Goal: Task Accomplishment & Management: Manage account settings

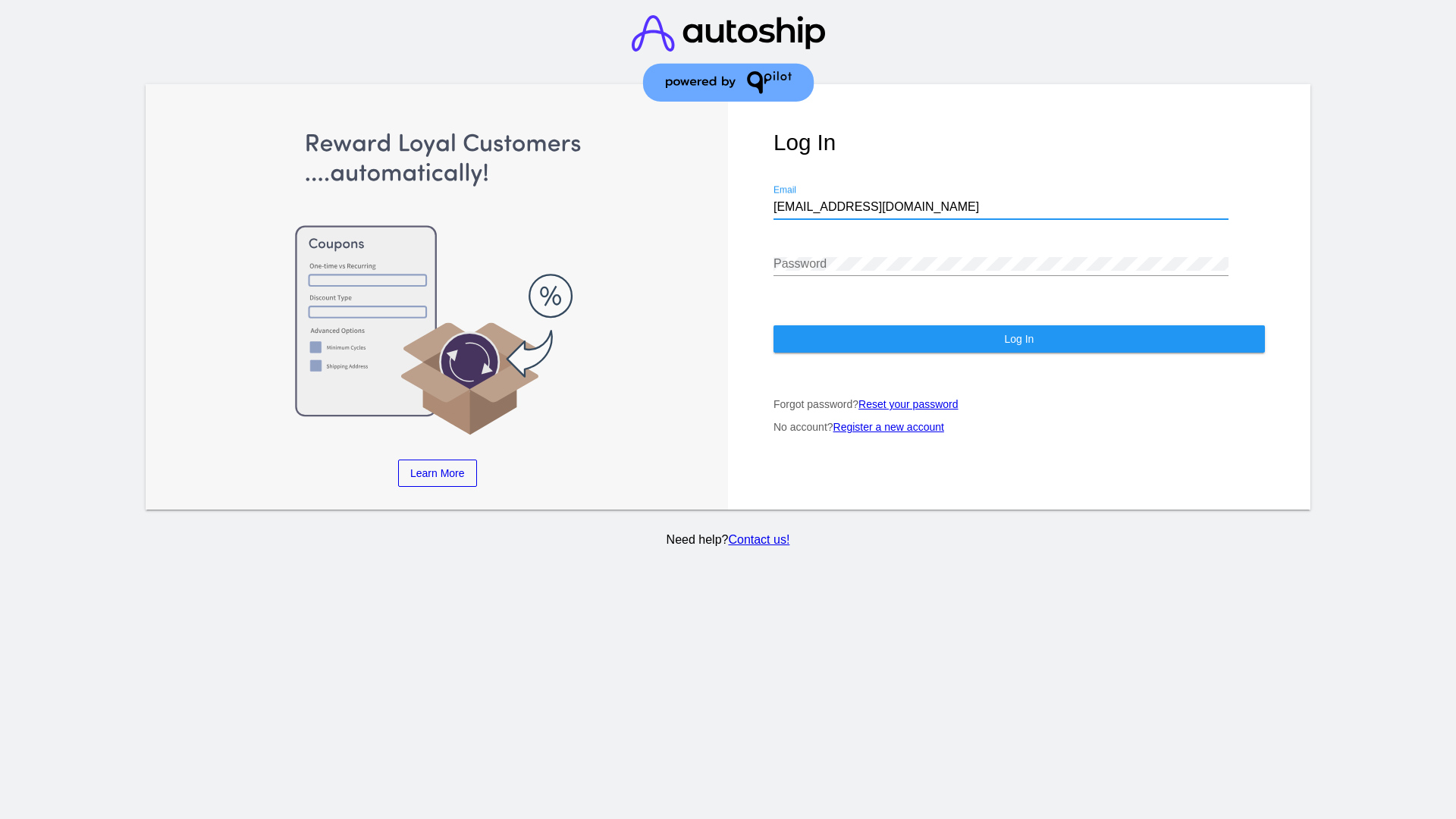
type input "jr@patternsinthecloud.com"
click at [1018, 339] on span "Log In" at bounding box center [1019, 339] width 30 height 12
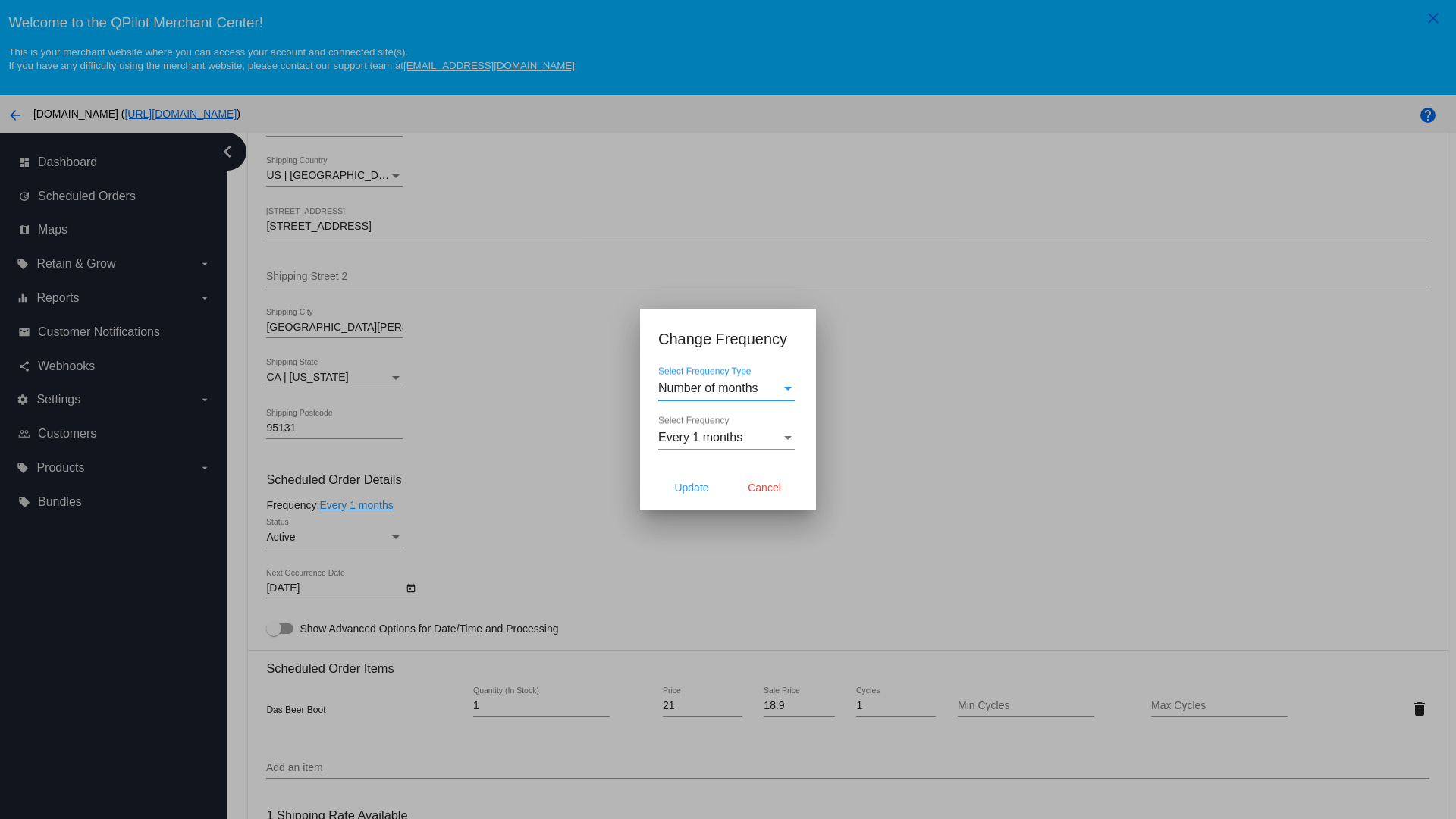
click at [727, 438] on span "Every 1 months" at bounding box center [700, 437] width 84 height 13
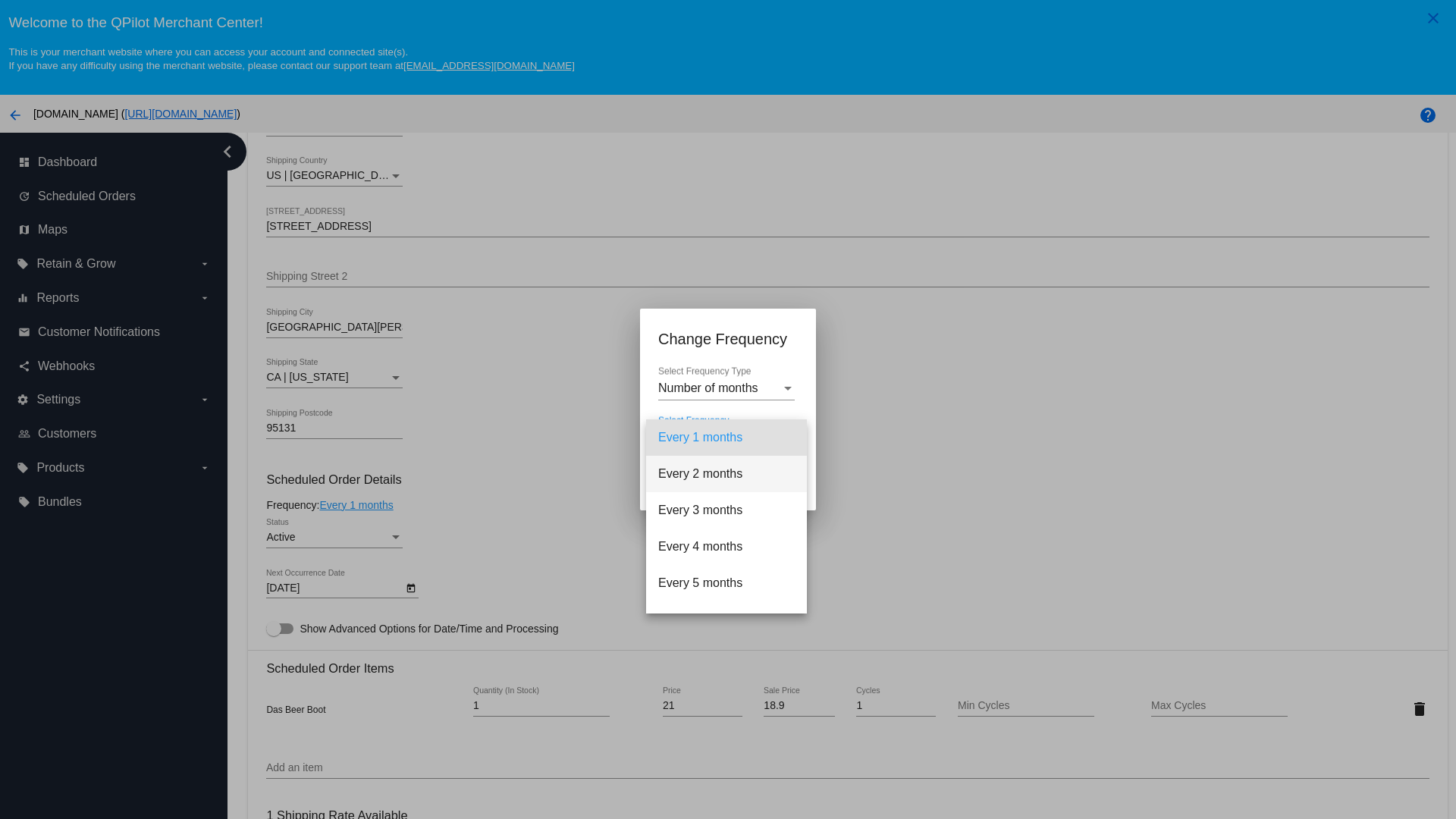
click at [727, 474] on span "Every 2 months" at bounding box center [726, 473] width 136 height 36
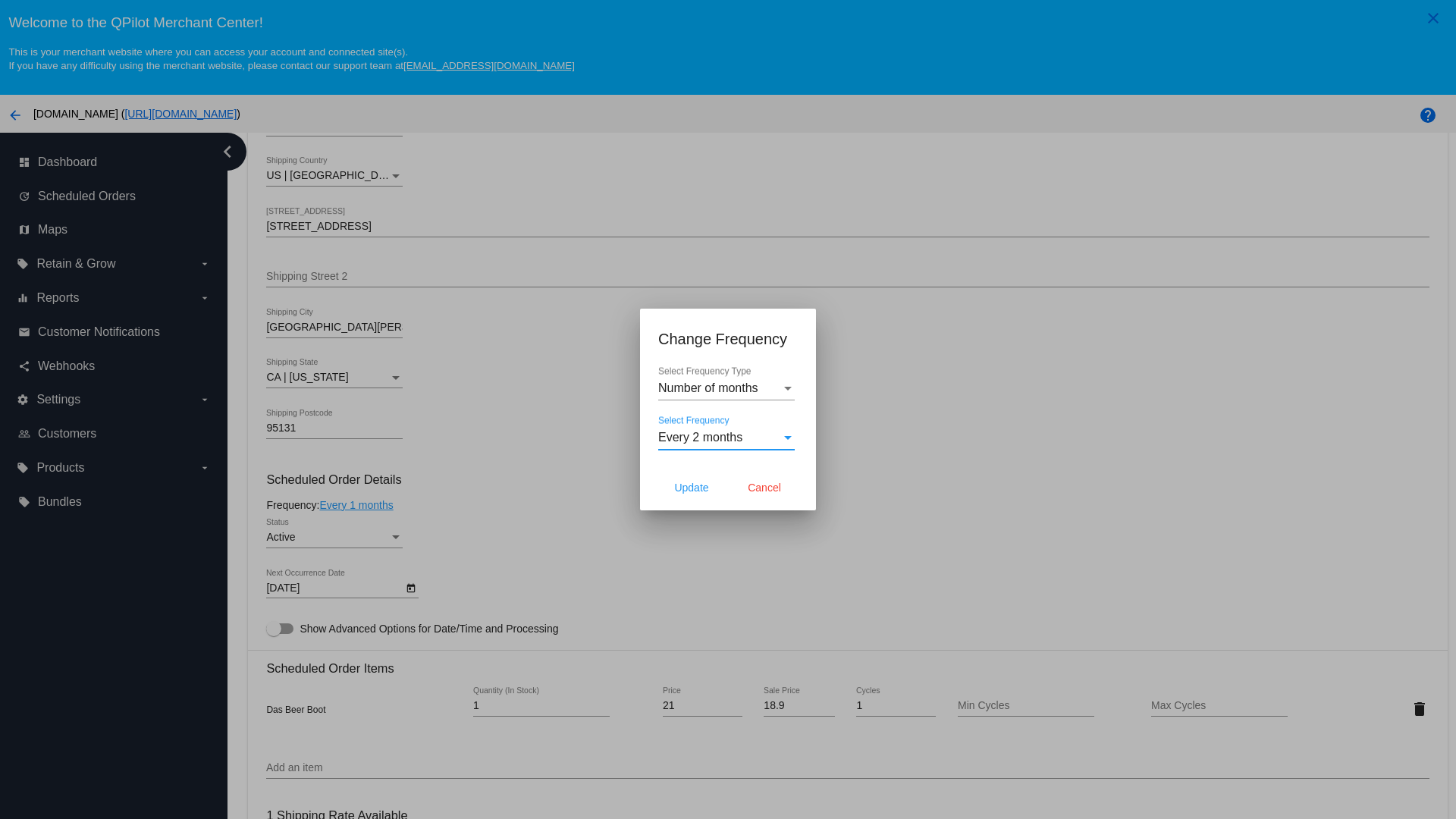
click at [765, 487] on span "Cancel" at bounding box center [765, 487] width 33 height 12
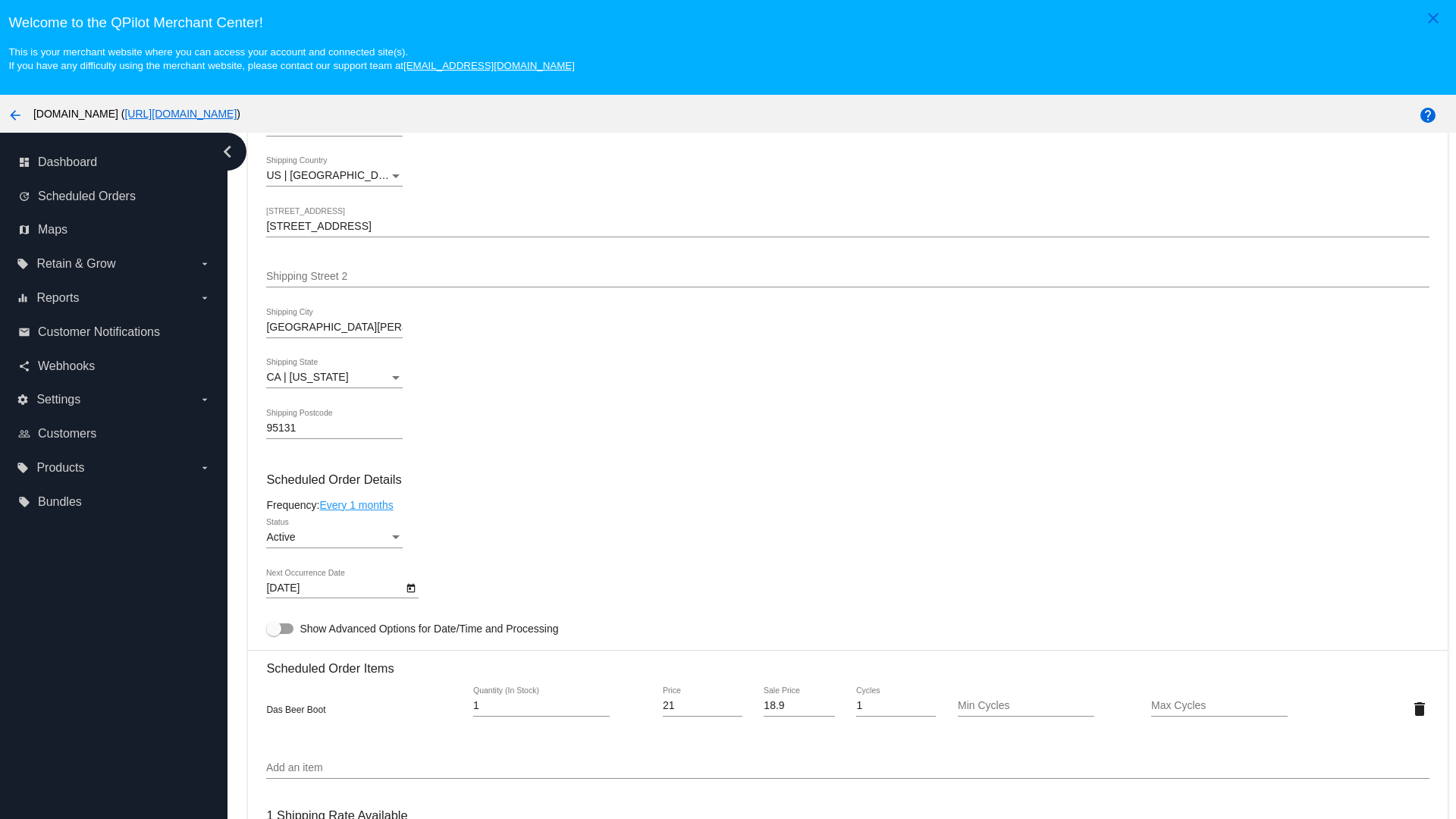
click at [359, 504] on link "Every 1 months" at bounding box center [355, 505] width 73 height 12
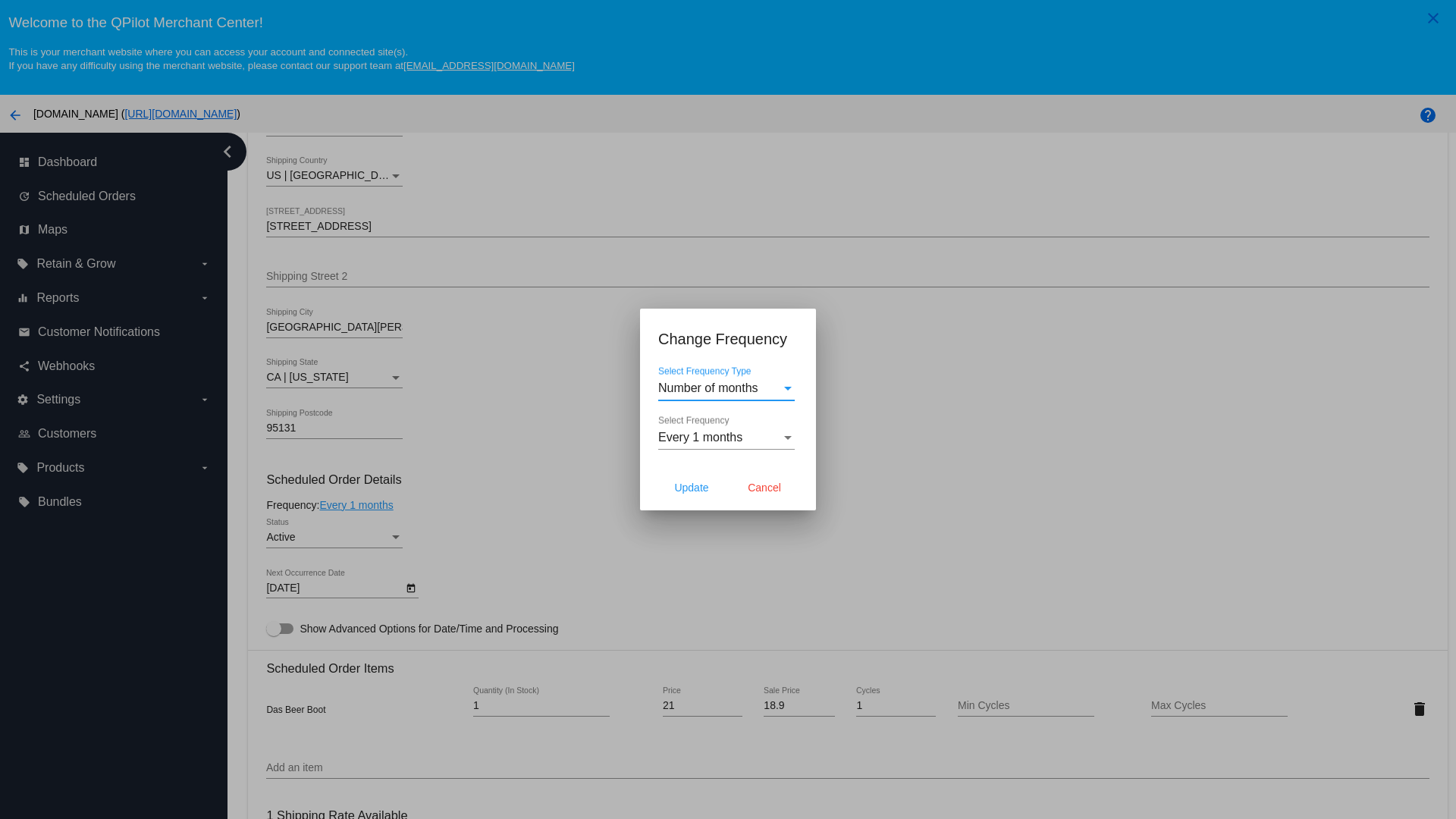
click at [727, 438] on span "Every 1 months" at bounding box center [700, 437] width 84 height 13
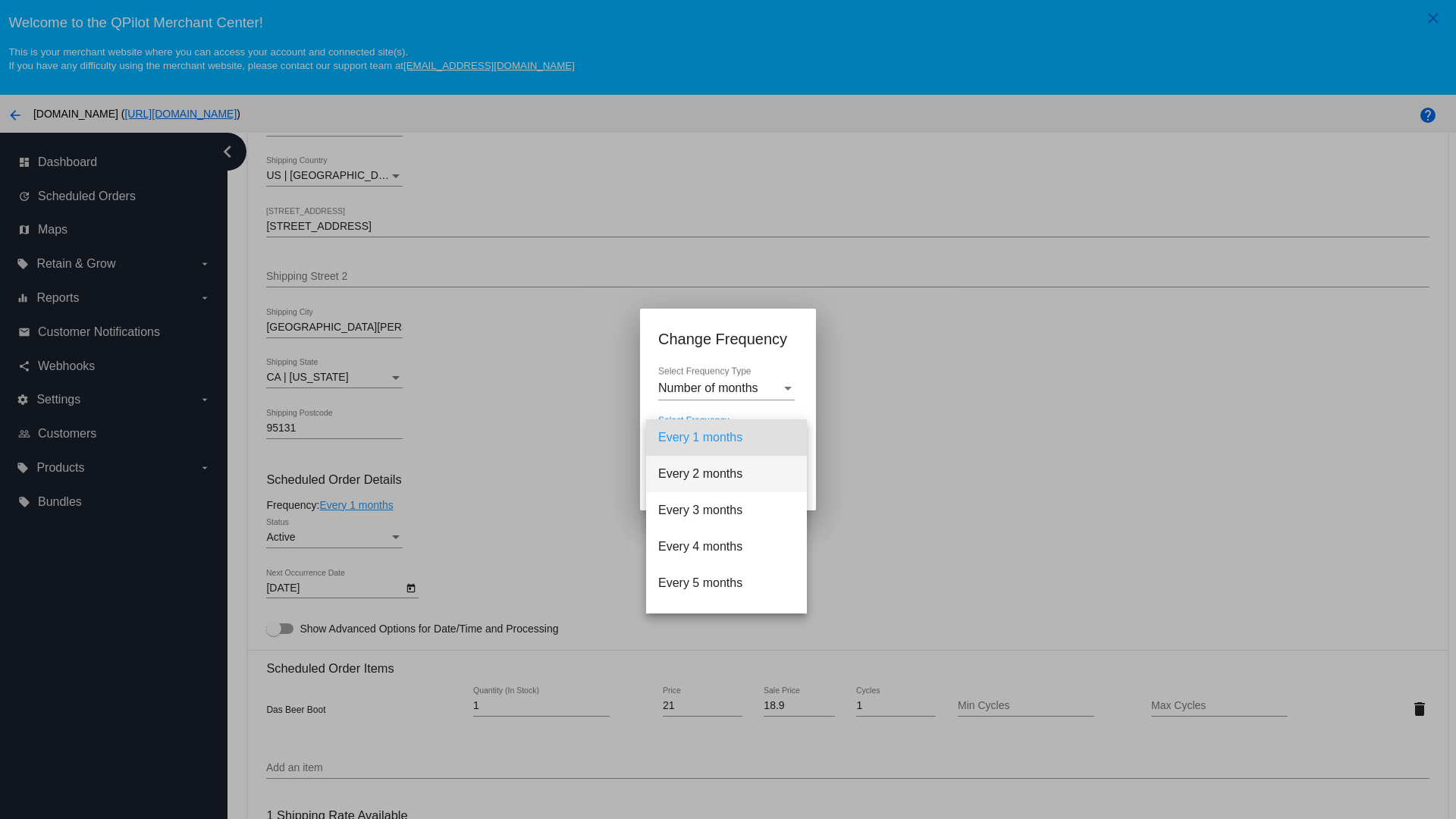
click at [727, 474] on span "Every 2 months" at bounding box center [726, 473] width 136 height 36
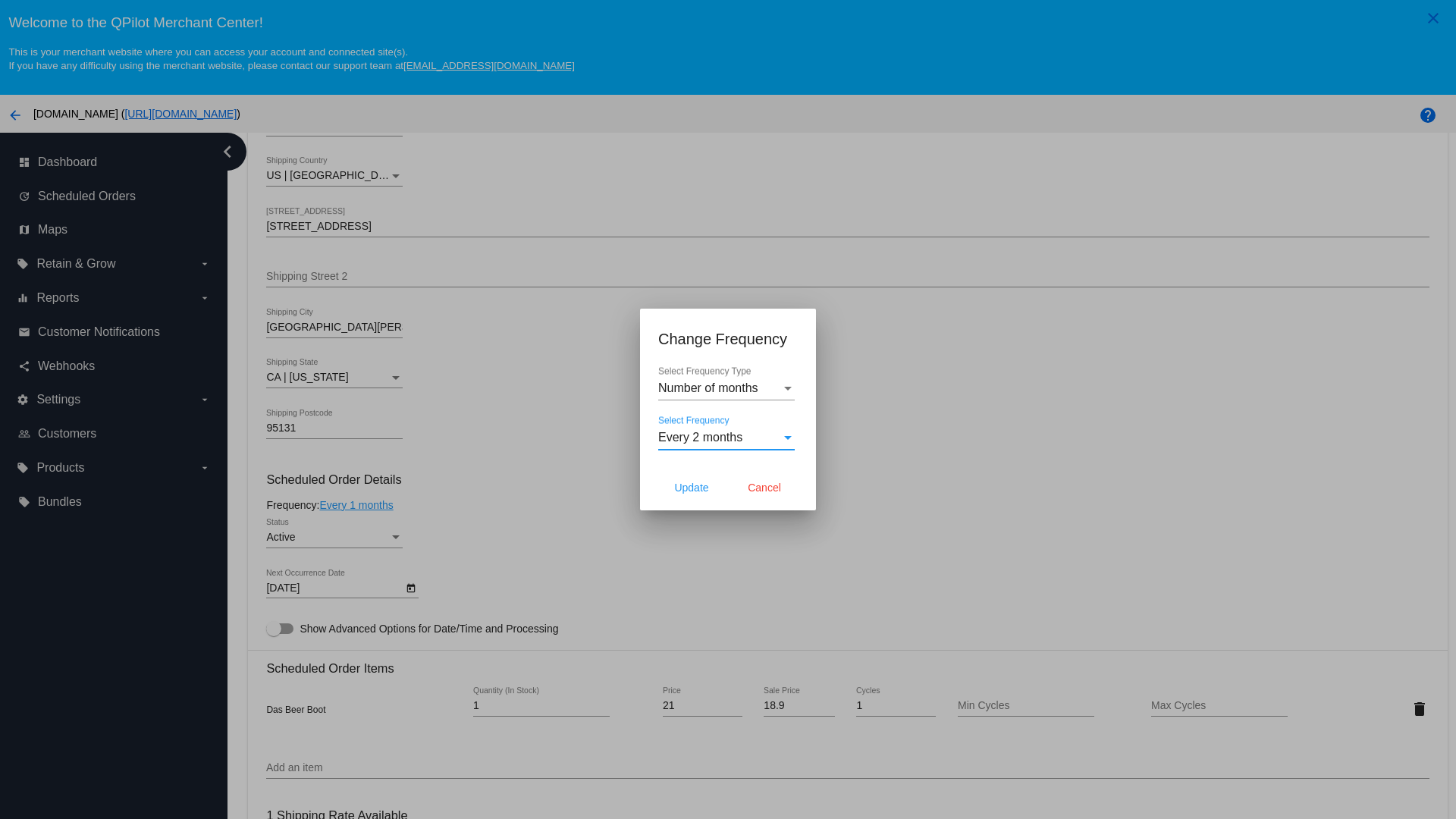
click at [691, 487] on span "Update" at bounding box center [690, 487] width 34 height 12
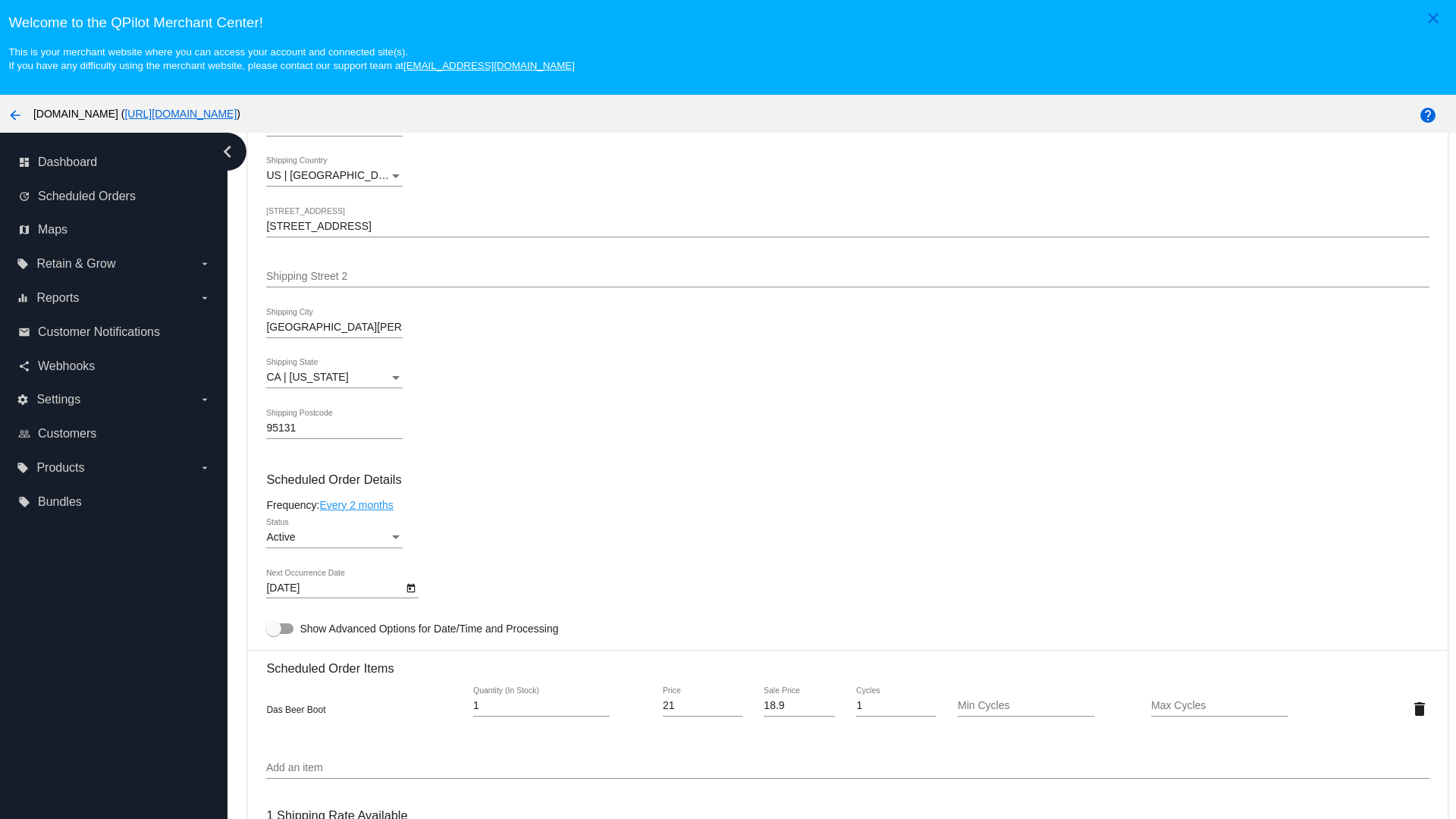
type input "[DATE]"
click at [359, 504] on link "Every 2 months" at bounding box center [355, 505] width 73 height 12
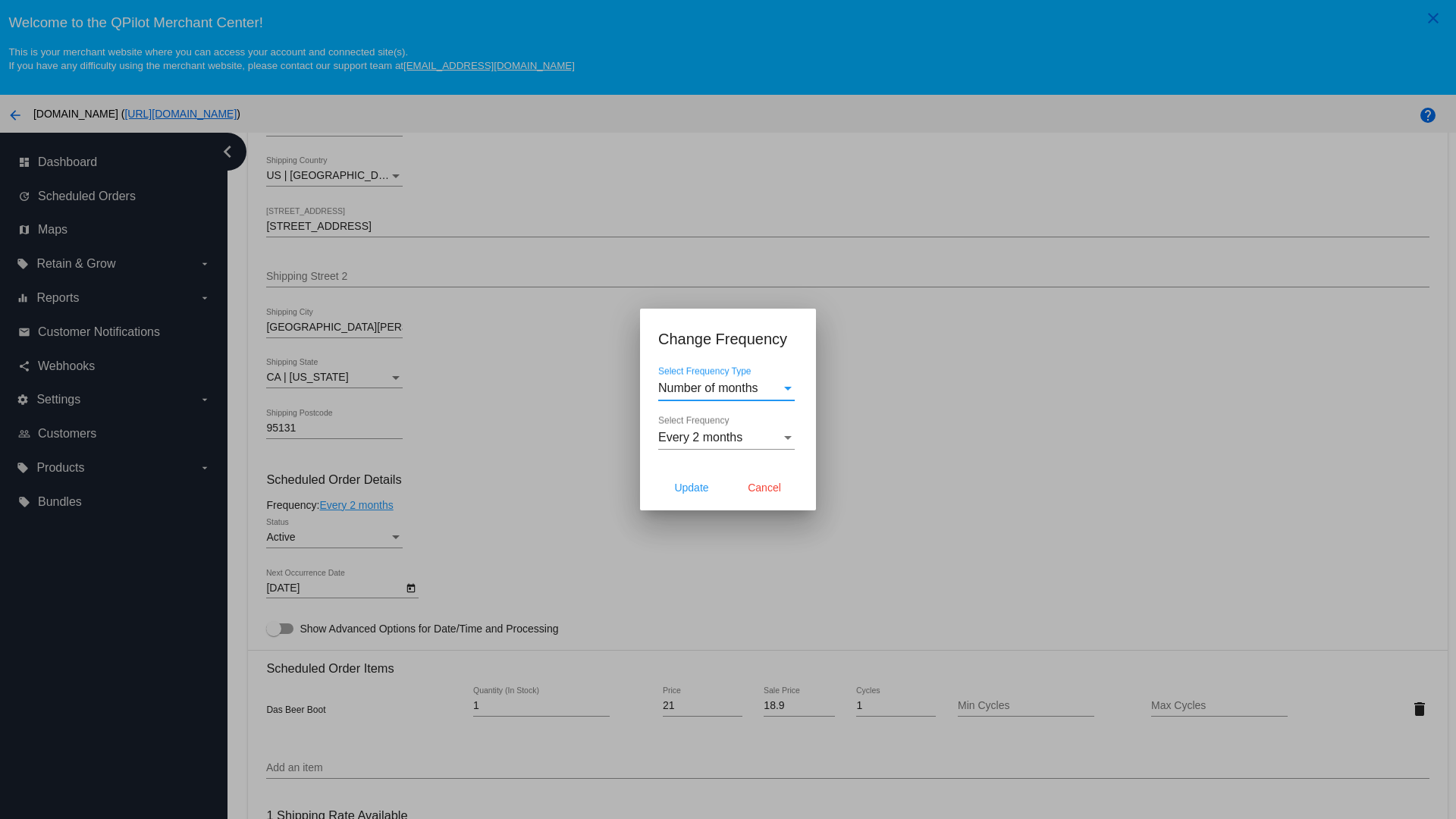
click at [727, 438] on span "Every 2 months" at bounding box center [700, 437] width 84 height 13
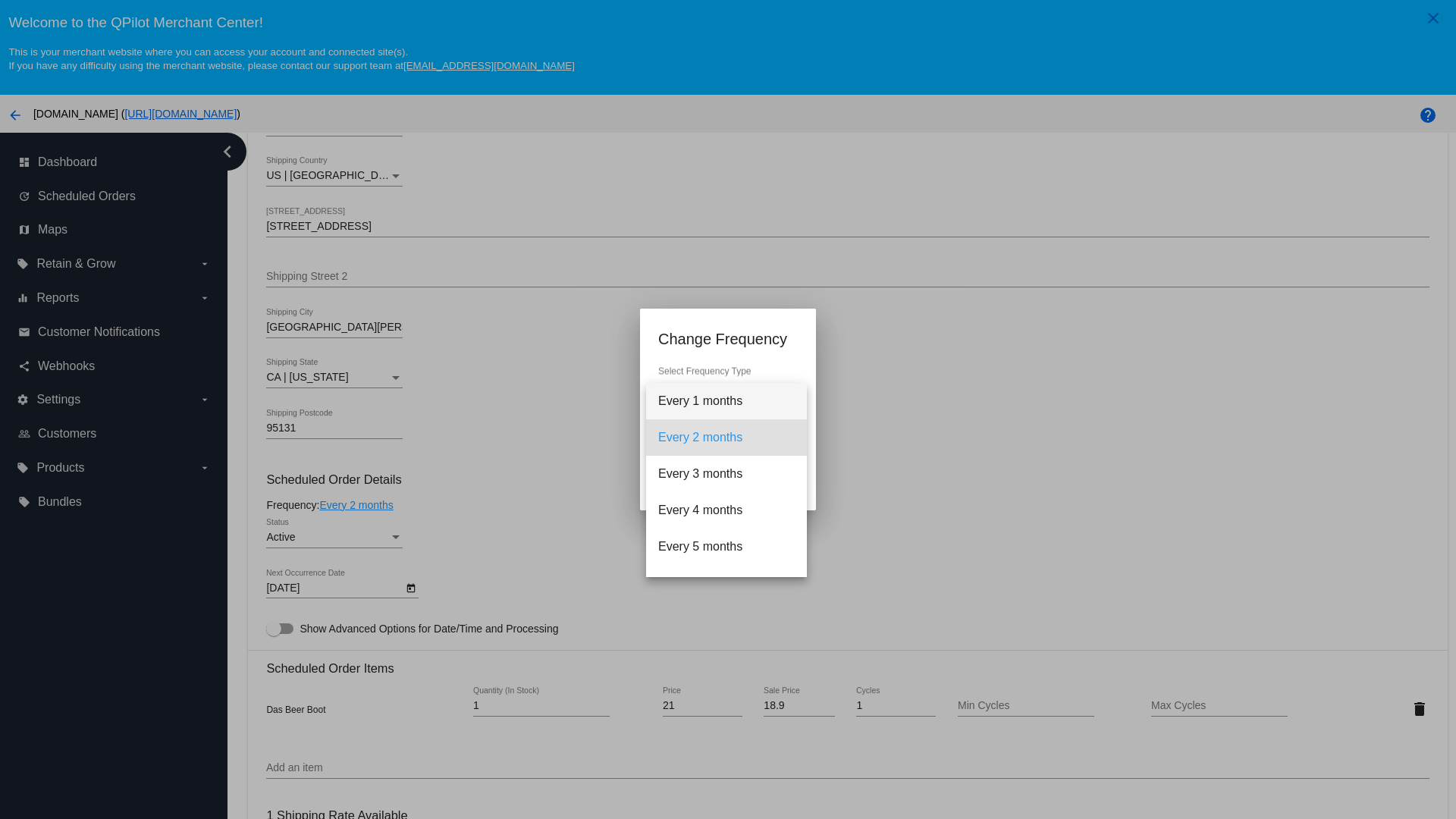
click at [727, 401] on span "Every 1 months" at bounding box center [726, 401] width 136 height 36
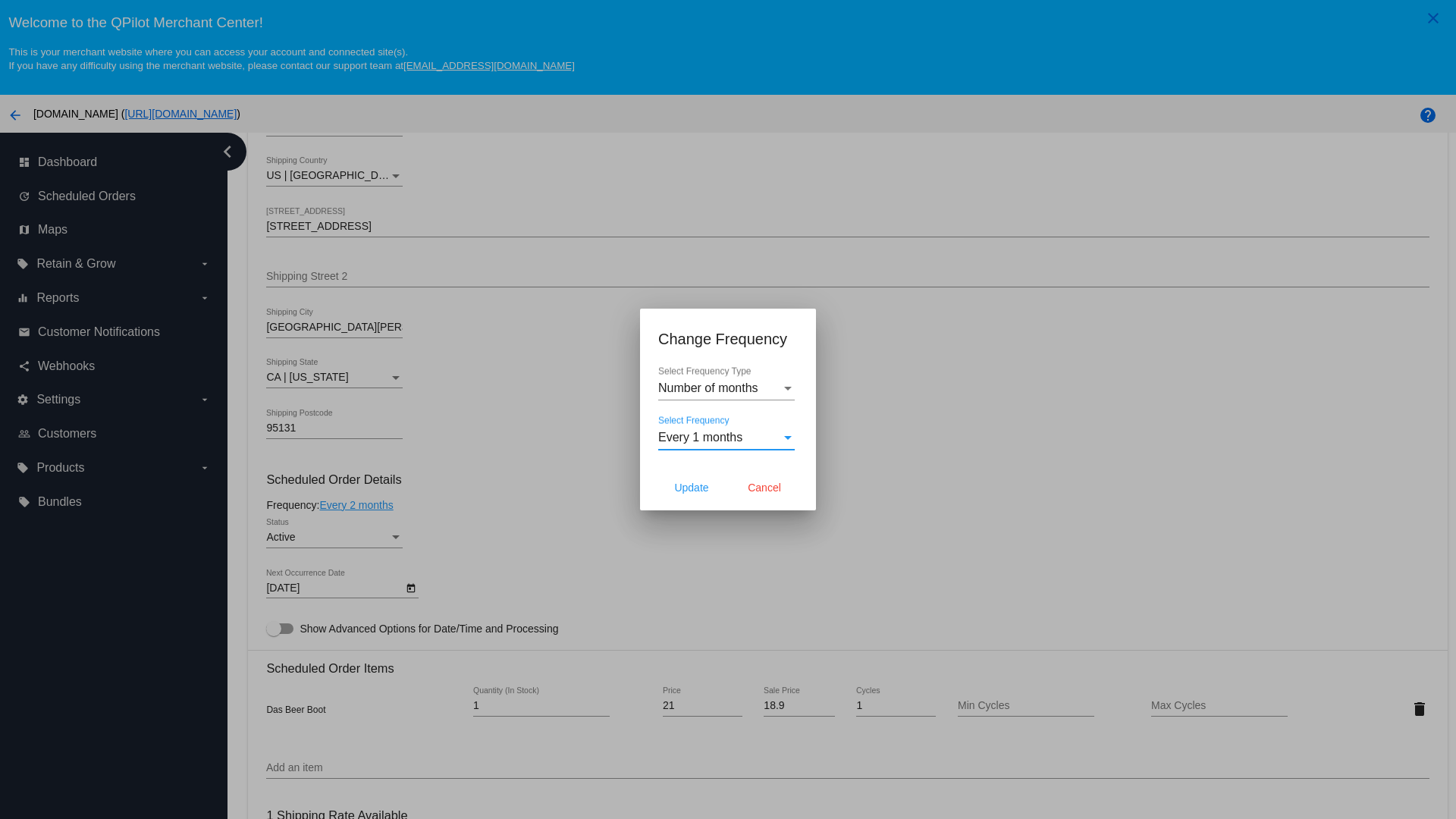
click at [455, 454] on div at bounding box center [728, 409] width 1456 height 819
